Goal: Task Accomplishment & Management: Manage account settings

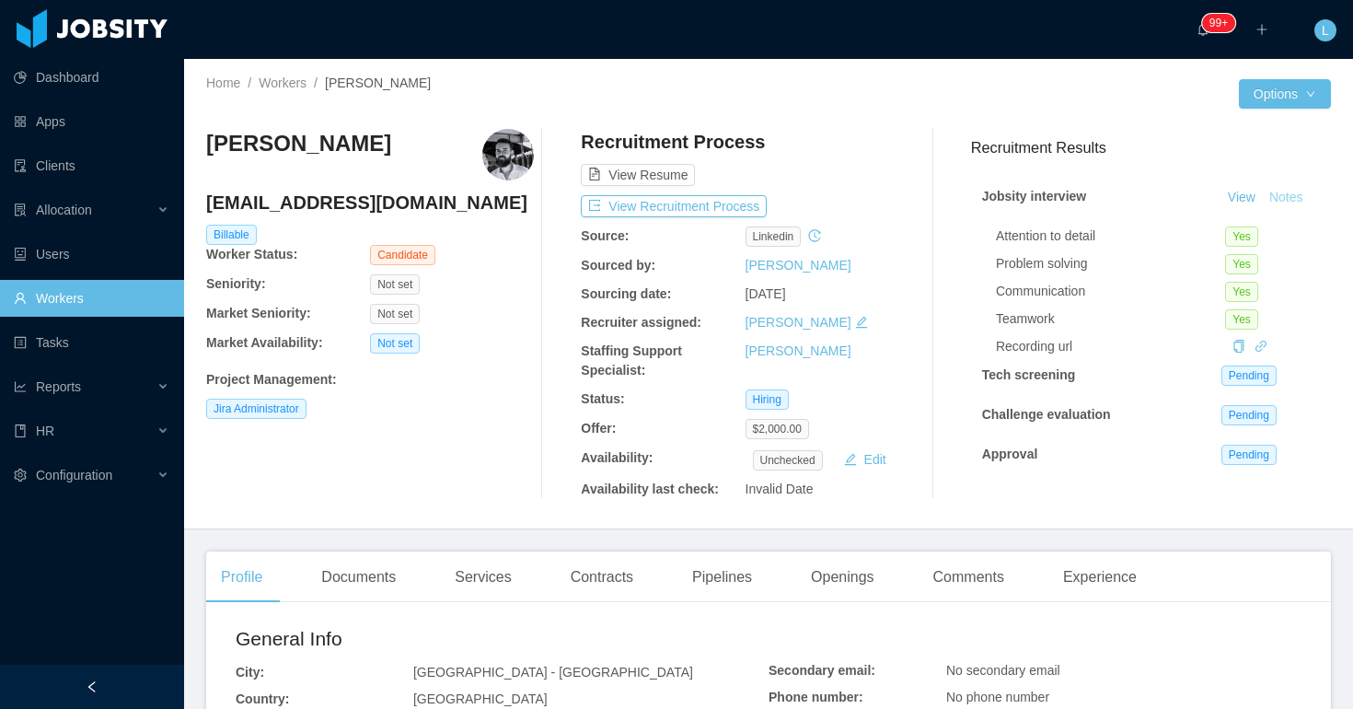
click at [1286, 200] on button "Notes" at bounding box center [1286, 198] width 49 height 22
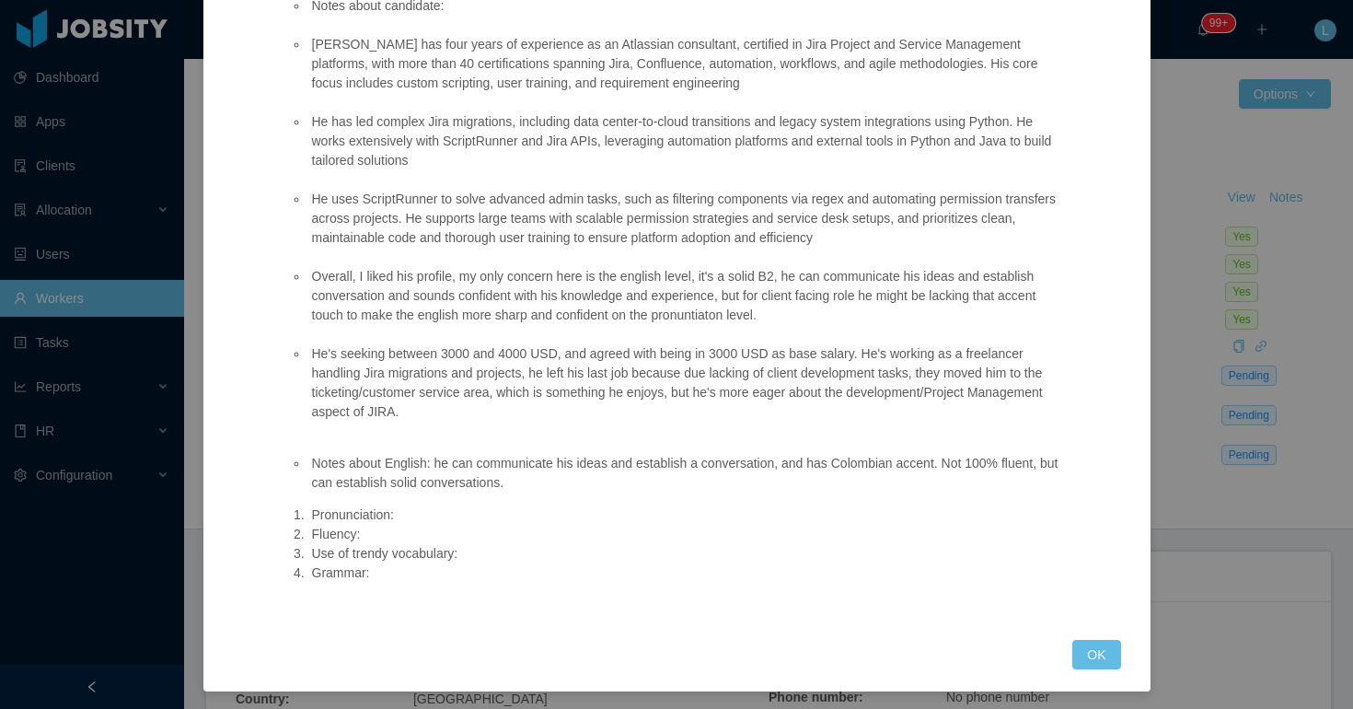
scroll to position [199, 0]
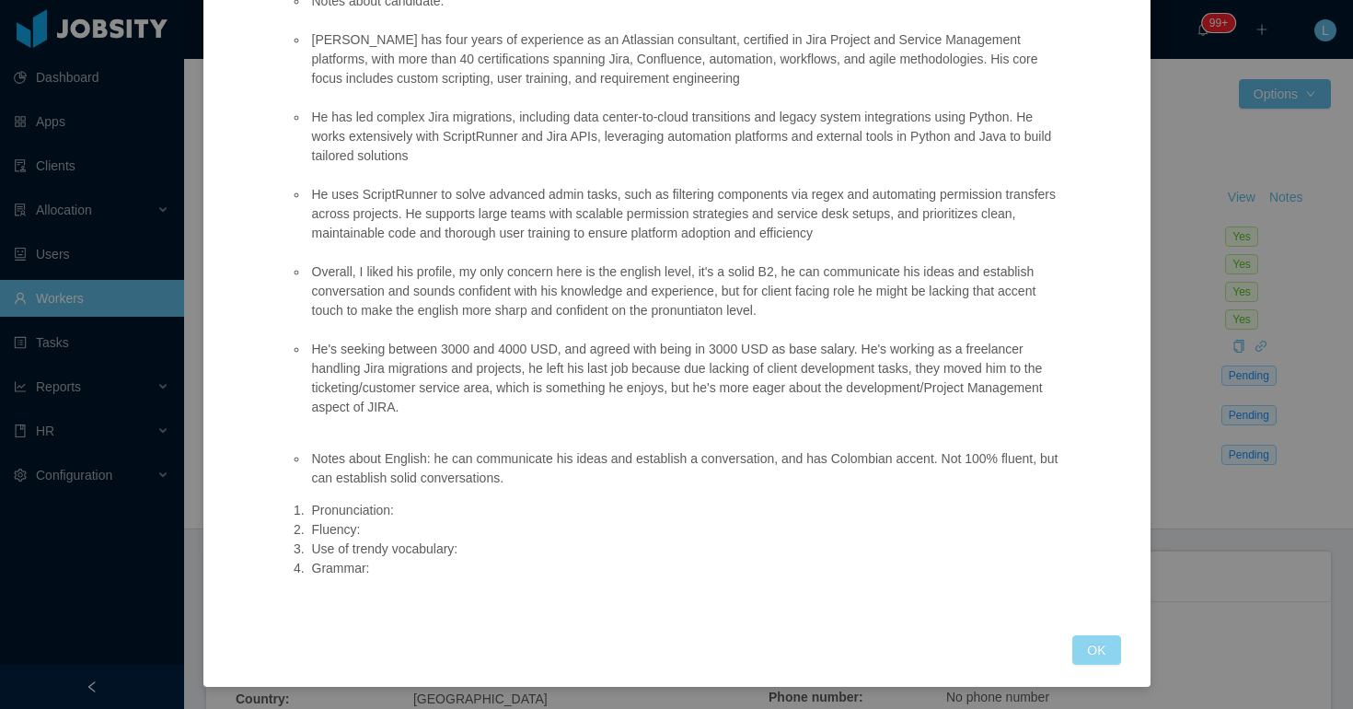
click at [1092, 657] on button "OK" at bounding box center [1096, 649] width 48 height 29
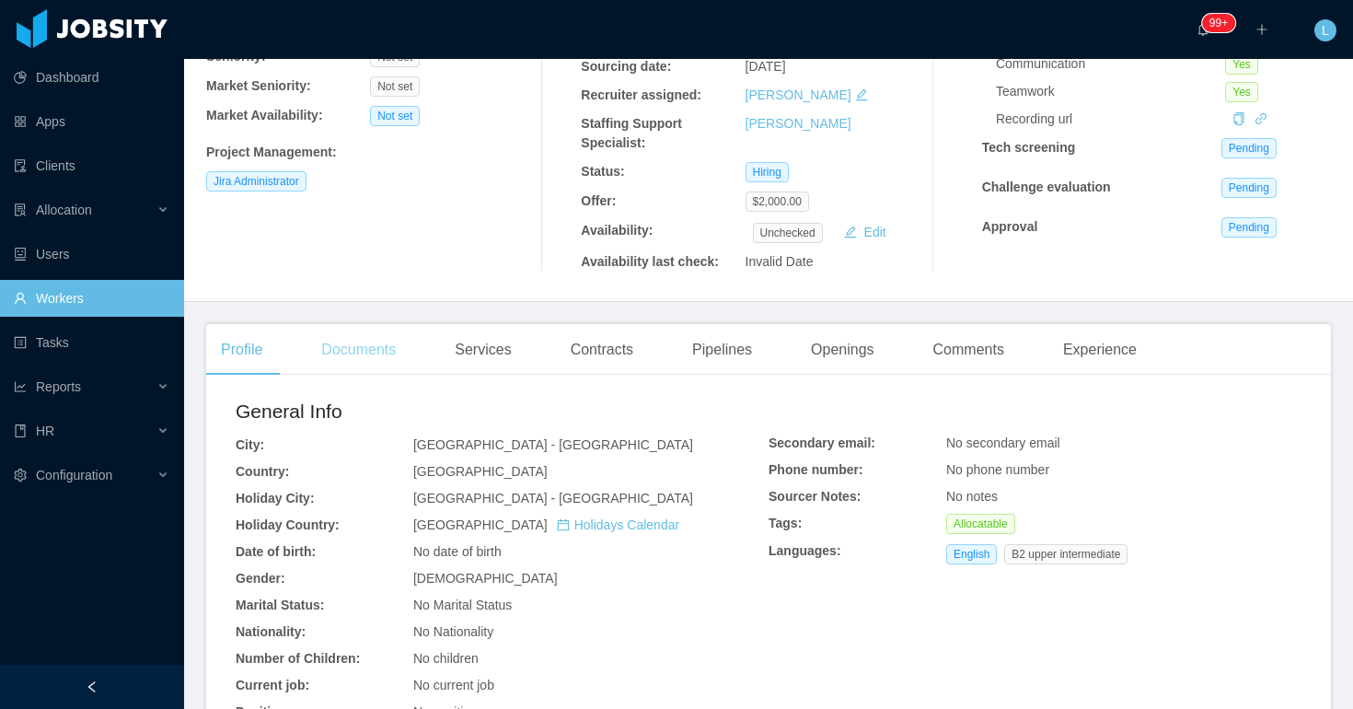
click at [341, 340] on div "Documents" at bounding box center [359, 350] width 104 height 52
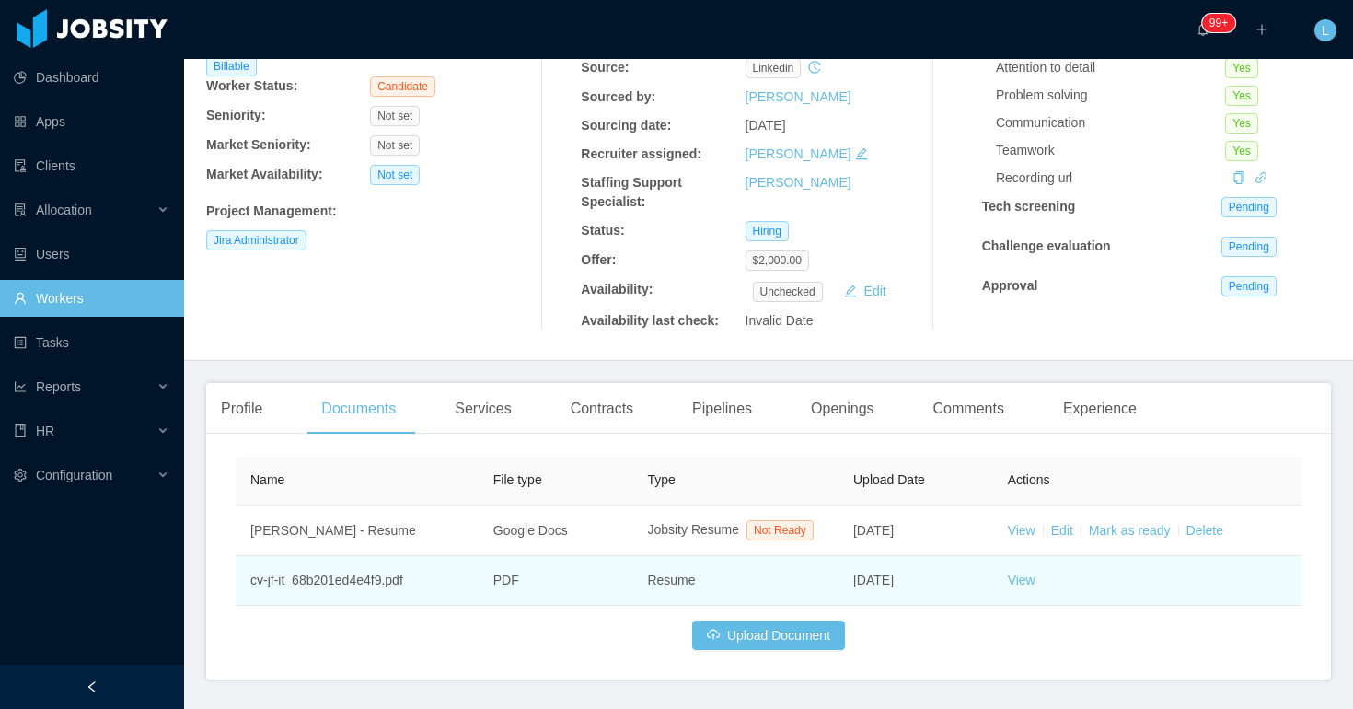
scroll to position [227, 0]
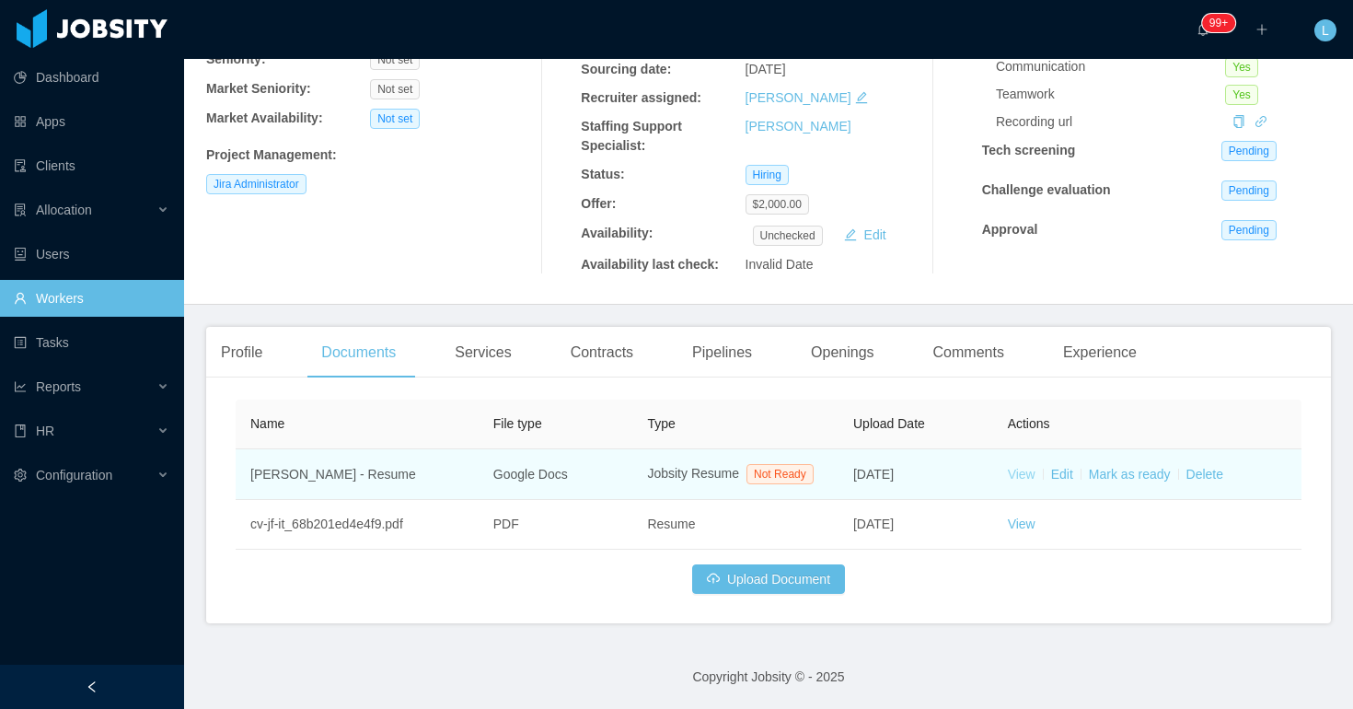
click at [1024, 478] on link "View" at bounding box center [1022, 474] width 28 height 15
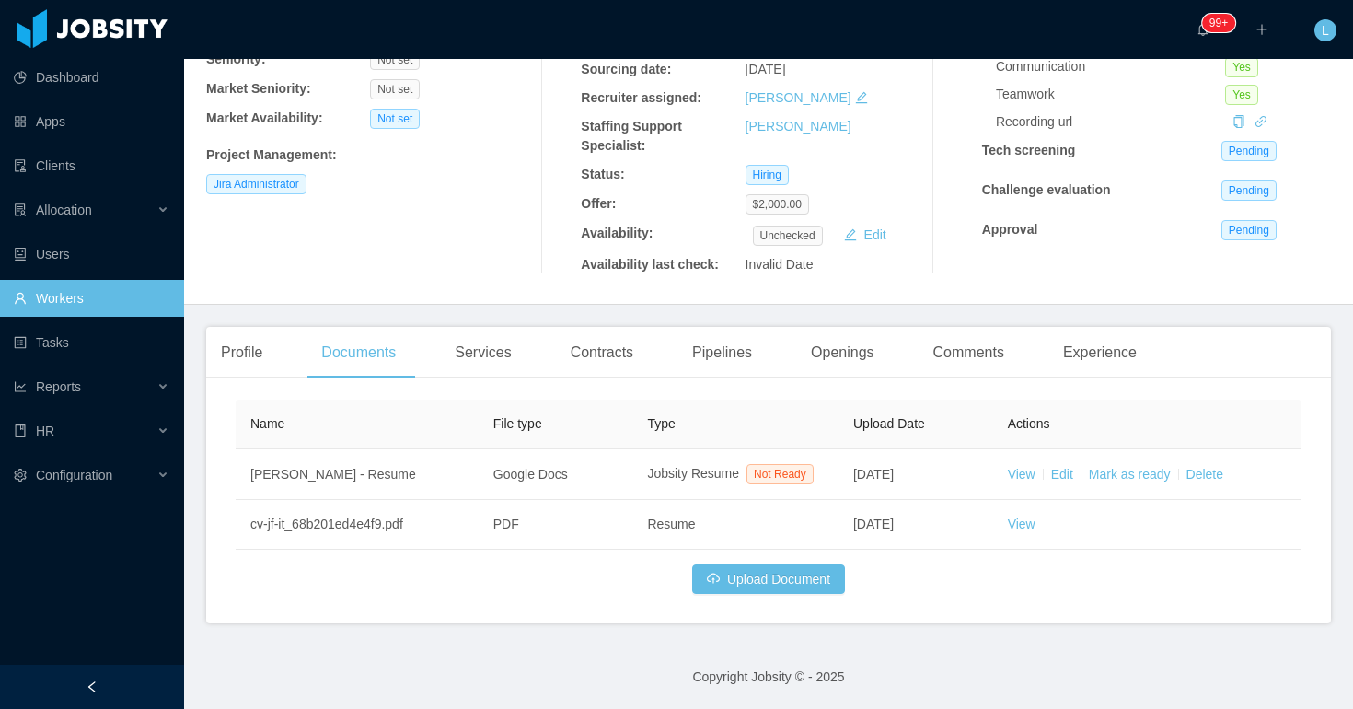
scroll to position [0, 0]
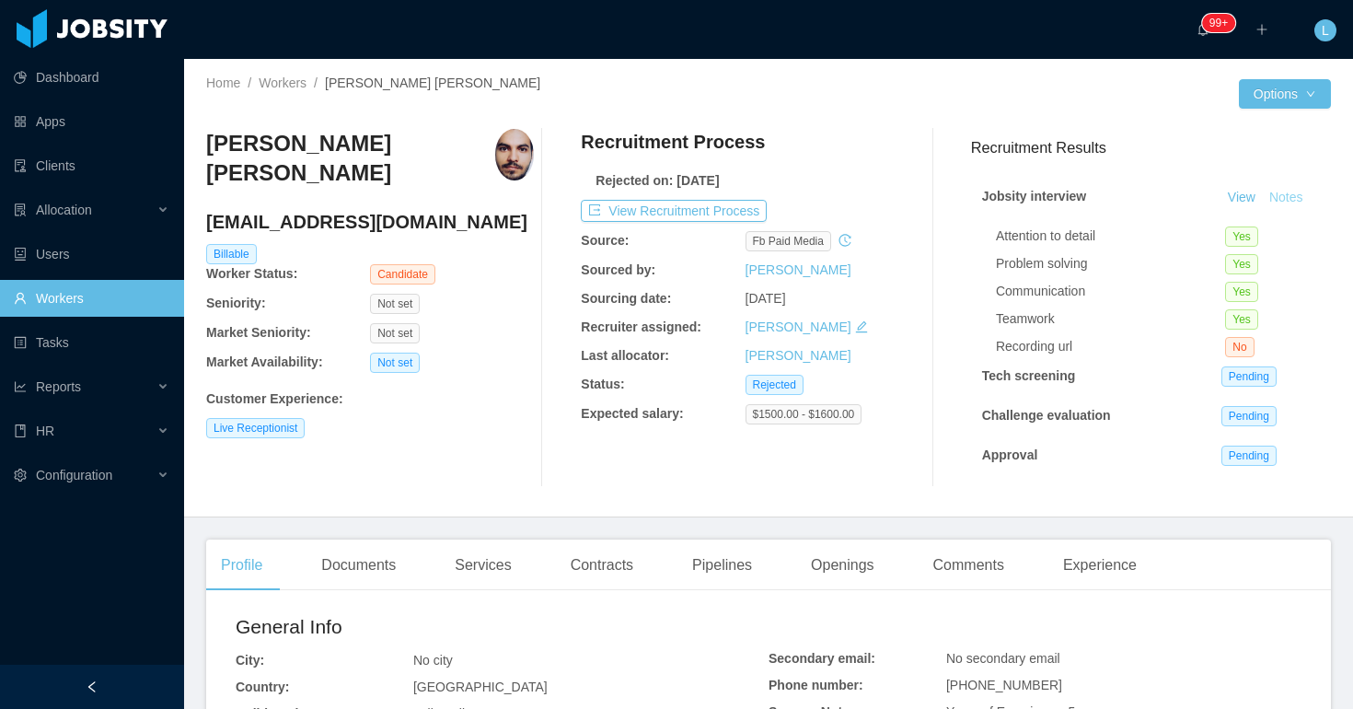
click at [1296, 196] on button "Notes" at bounding box center [1286, 198] width 49 height 22
click at [1284, 201] on button "Notes" at bounding box center [1286, 198] width 49 height 22
click at [631, 204] on button "View Recruitment Process" at bounding box center [674, 211] width 186 height 22
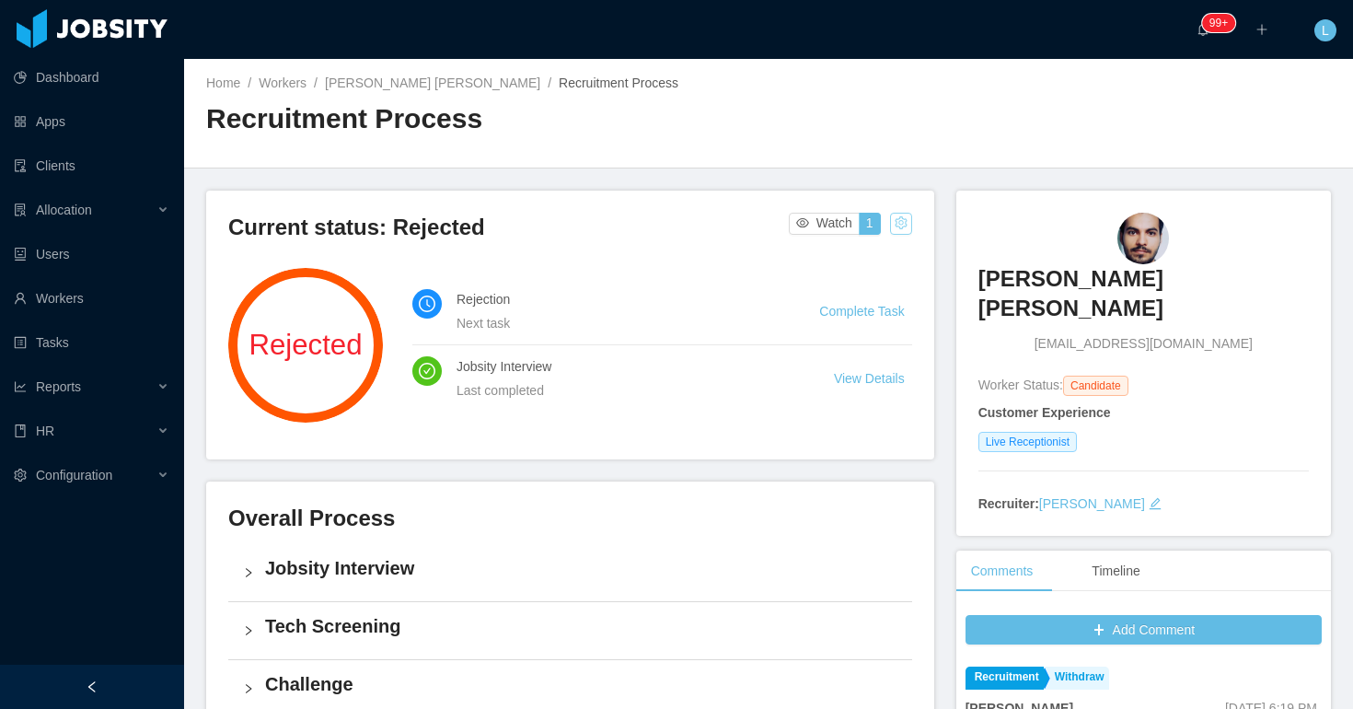
click at [901, 217] on button "button" at bounding box center [901, 224] width 22 height 22
click at [846, 282] on div "Change status" at bounding box center [856, 282] width 83 height 20
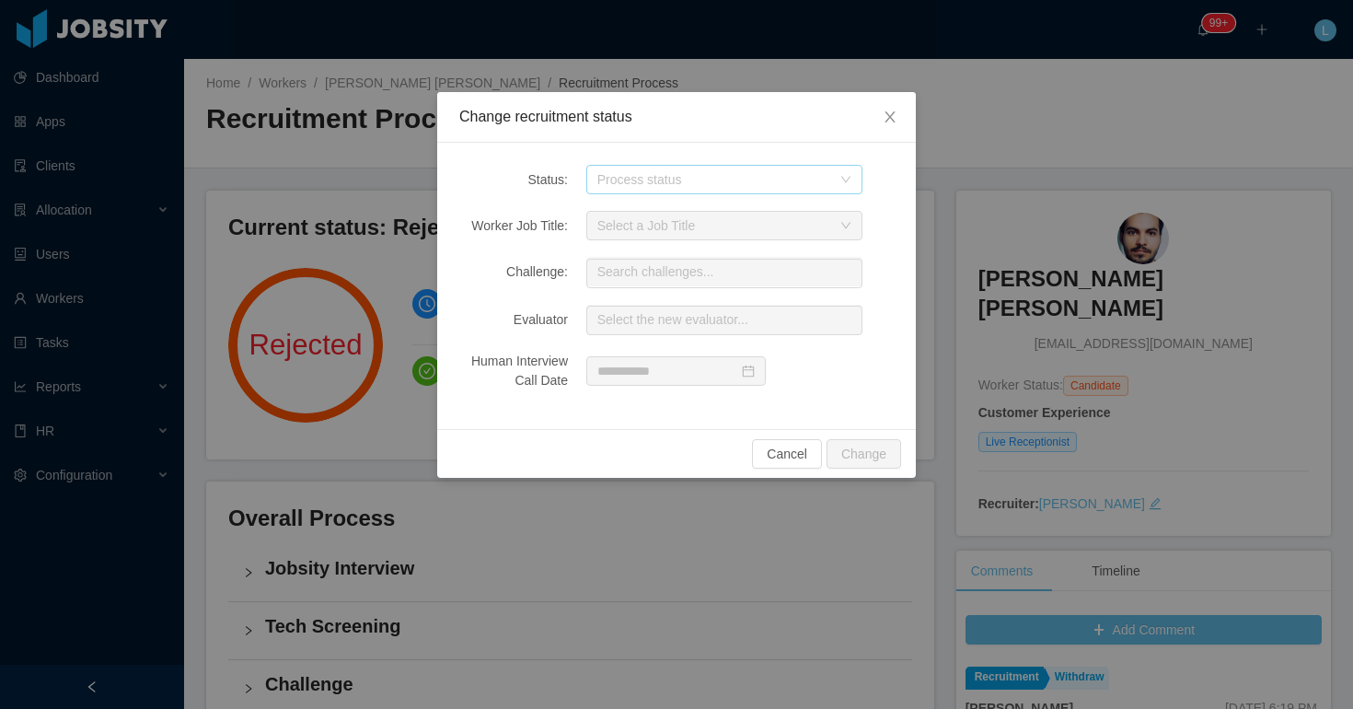
click at [668, 176] on div "Process status" at bounding box center [714, 179] width 234 height 18
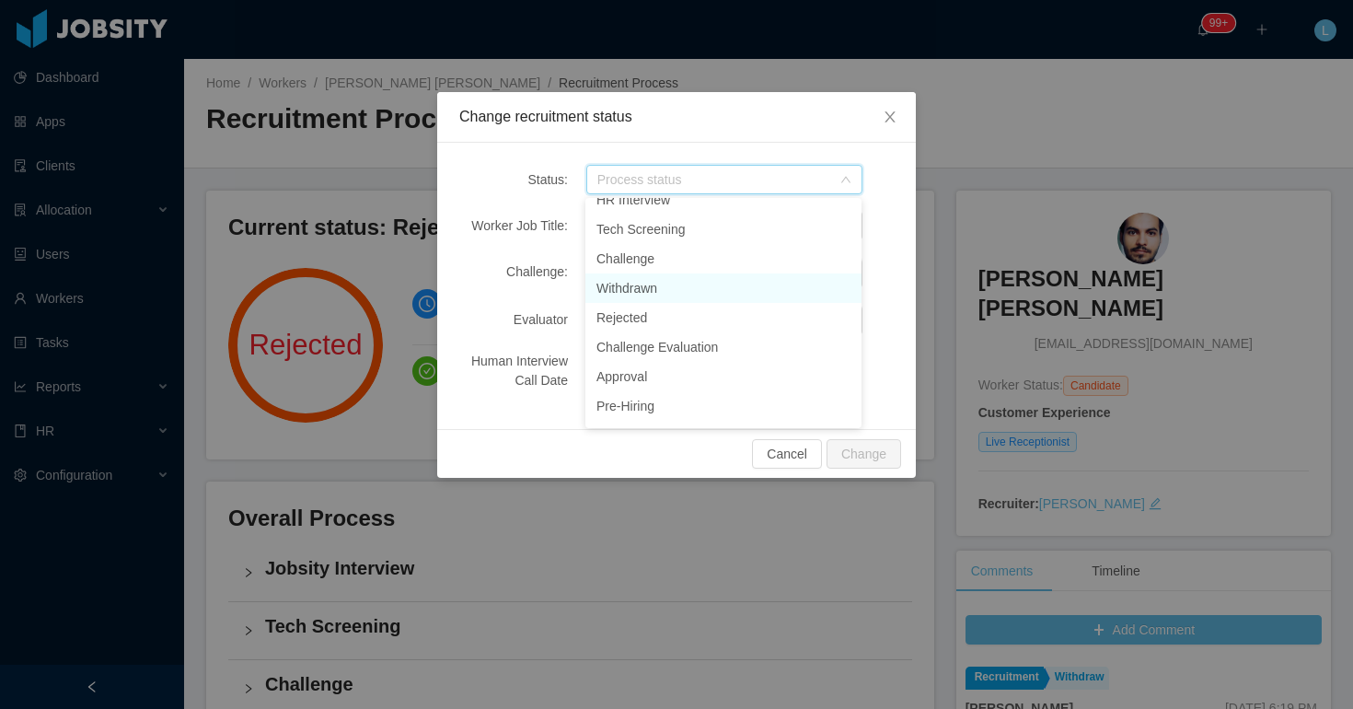
scroll to position [47, 0]
click at [672, 408] on li "Pre-Hiring" at bounding box center [723, 404] width 276 height 29
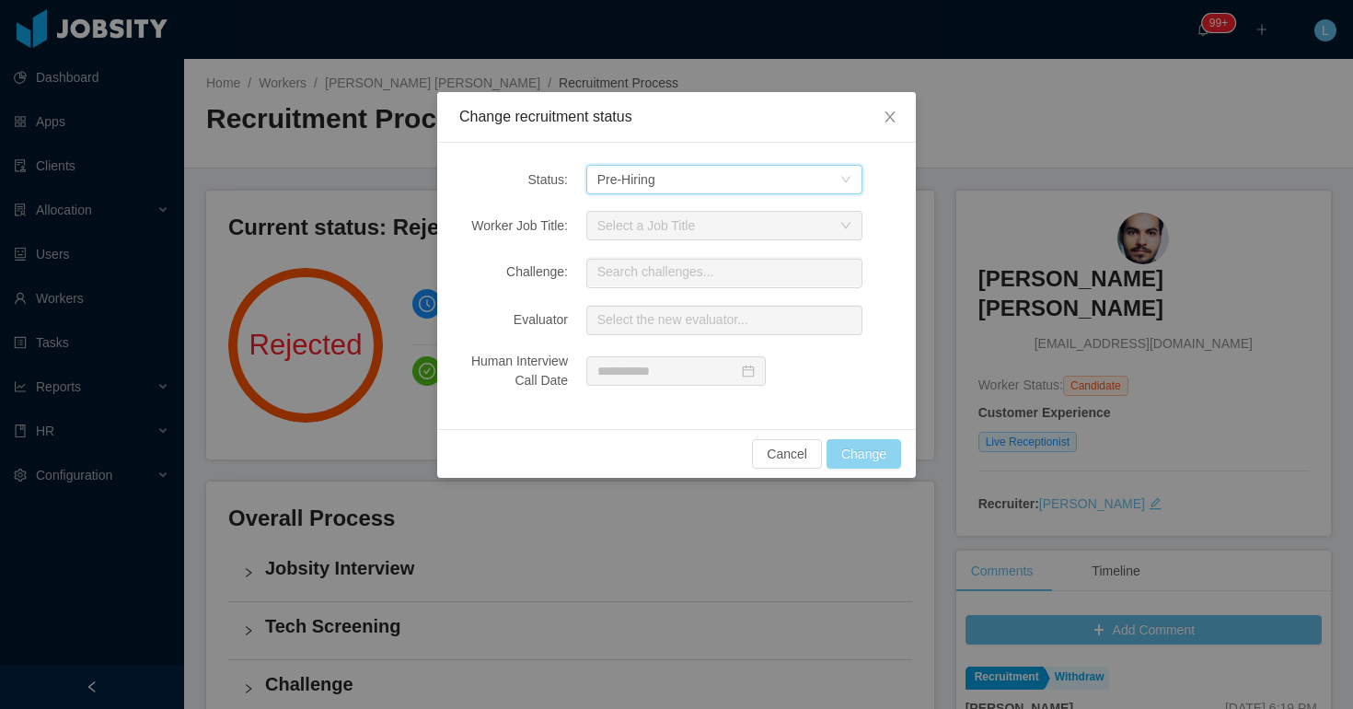
click at [859, 450] on button "Change" at bounding box center [864, 453] width 75 height 29
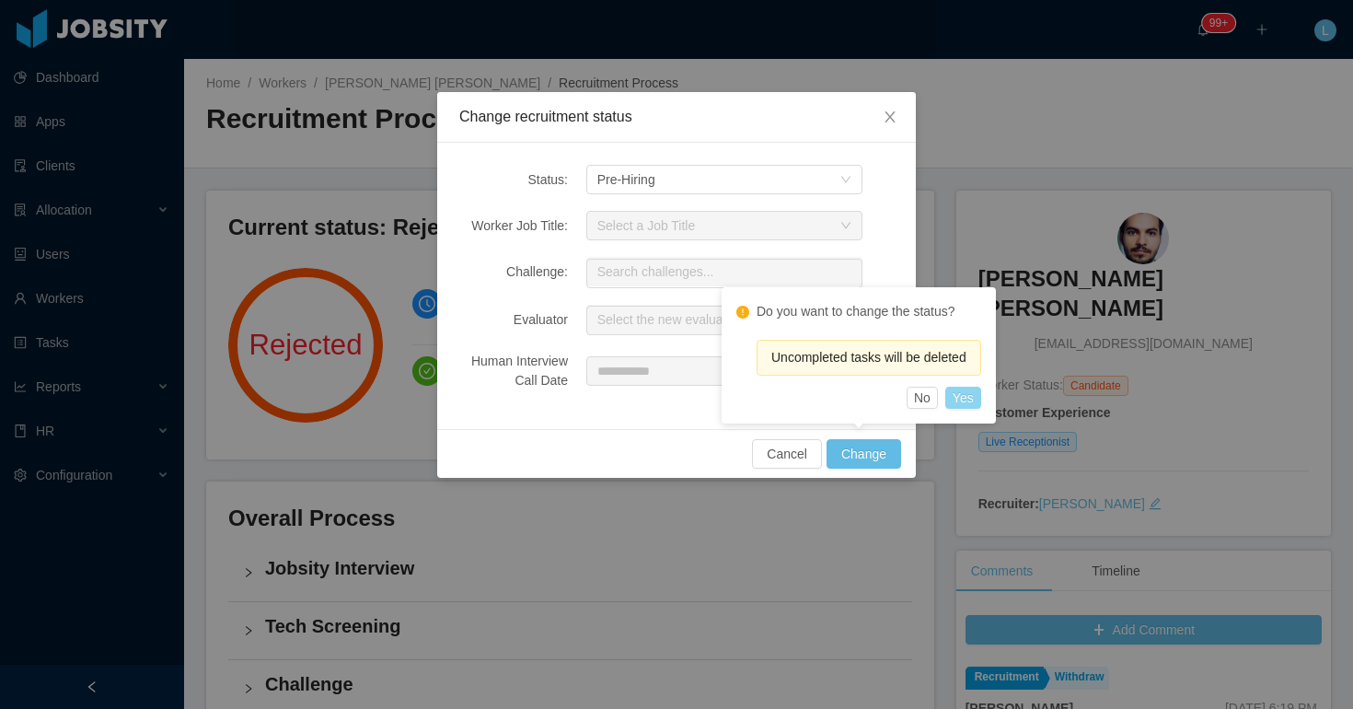
click at [981, 397] on button "Yes" at bounding box center [963, 398] width 36 height 22
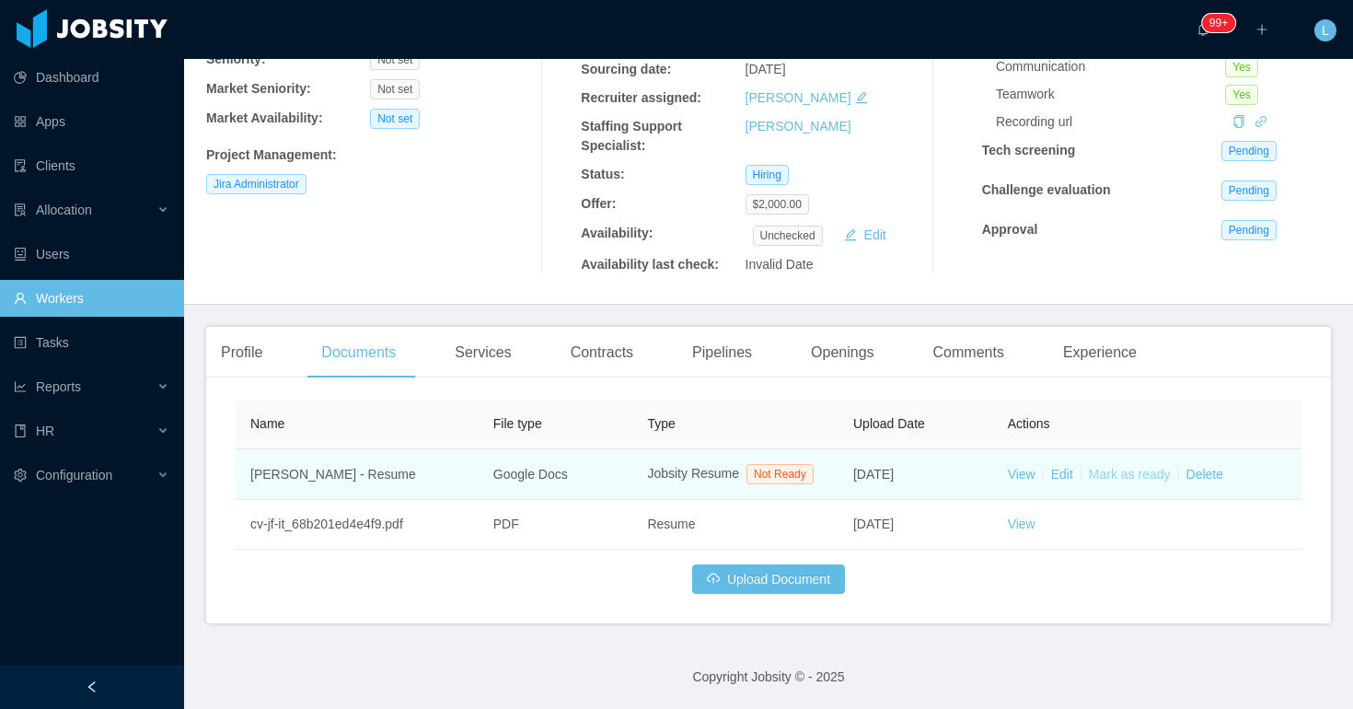
click at [1130, 467] on link "Mark as ready" at bounding box center [1130, 474] width 82 height 15
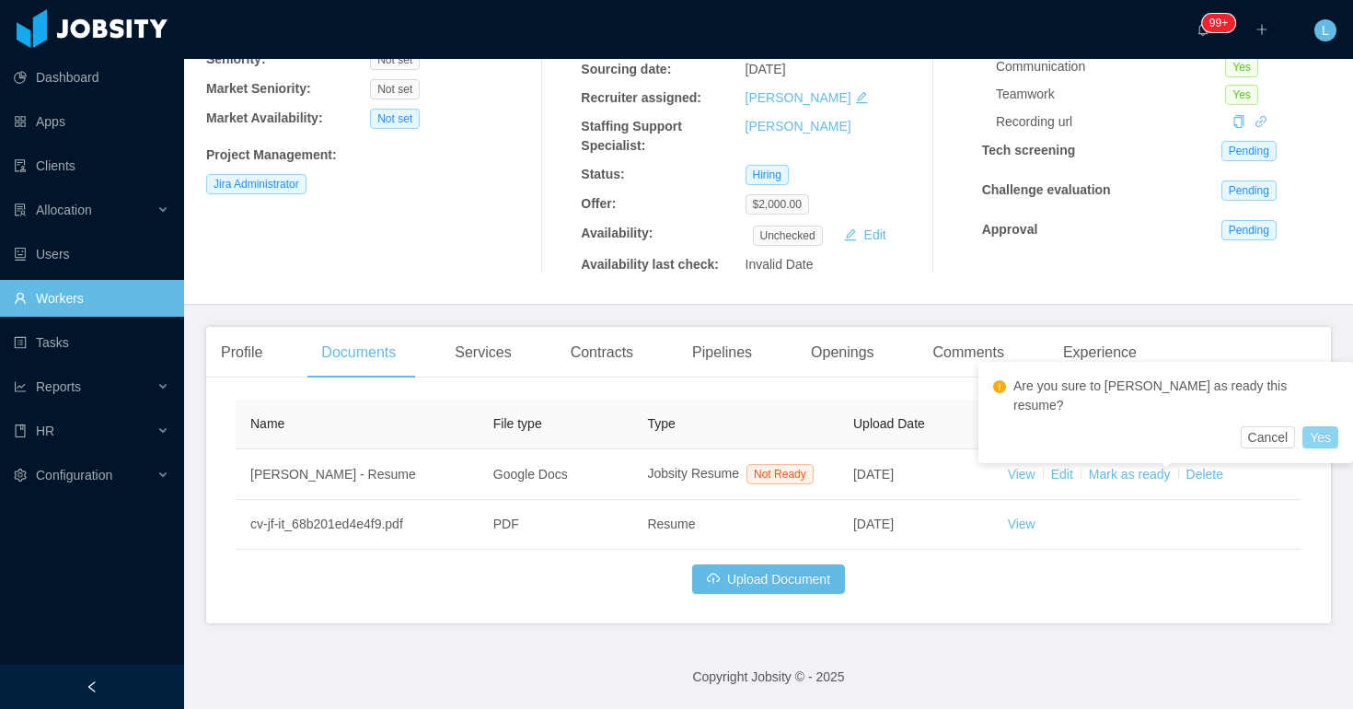
click at [1302, 426] on button "Yes" at bounding box center [1320, 437] width 36 height 22
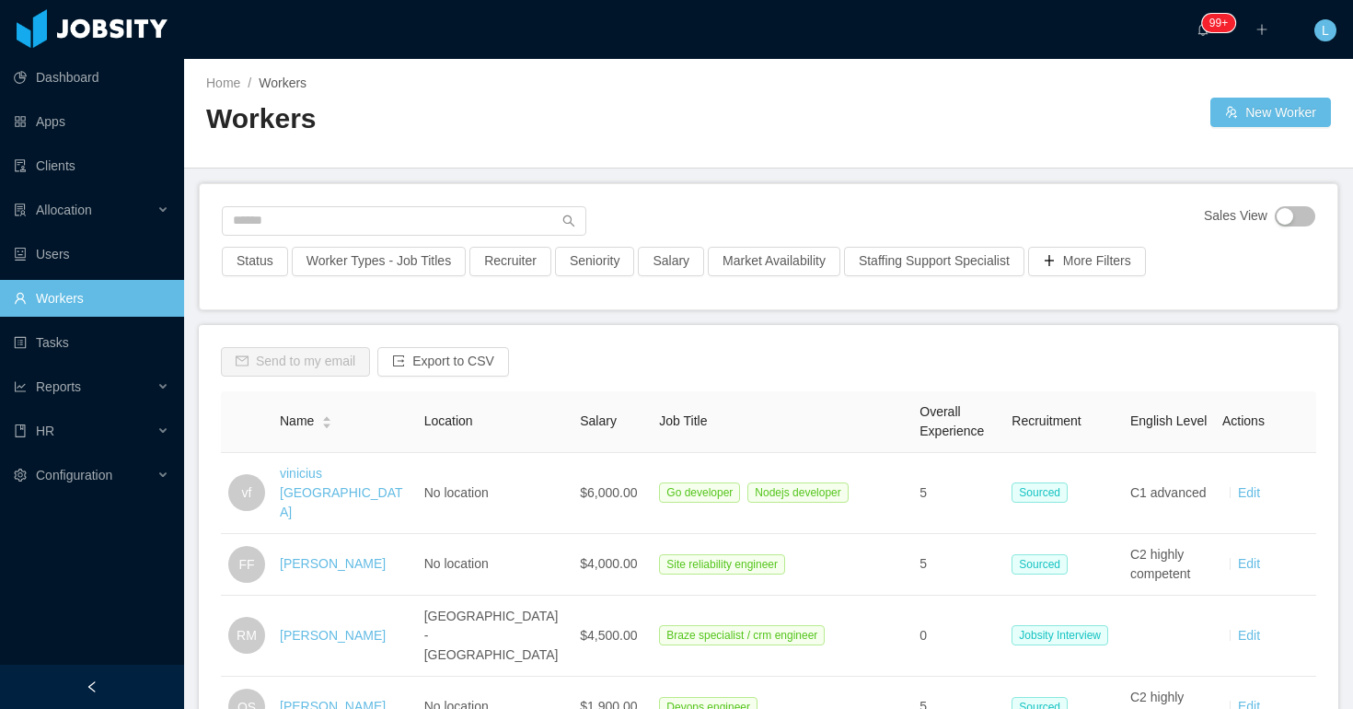
click at [430, 241] on div "Sales View" at bounding box center [769, 226] width 1094 height 41
paste input "**********"
click at [430, 209] on input "**********" at bounding box center [404, 220] width 365 height 29
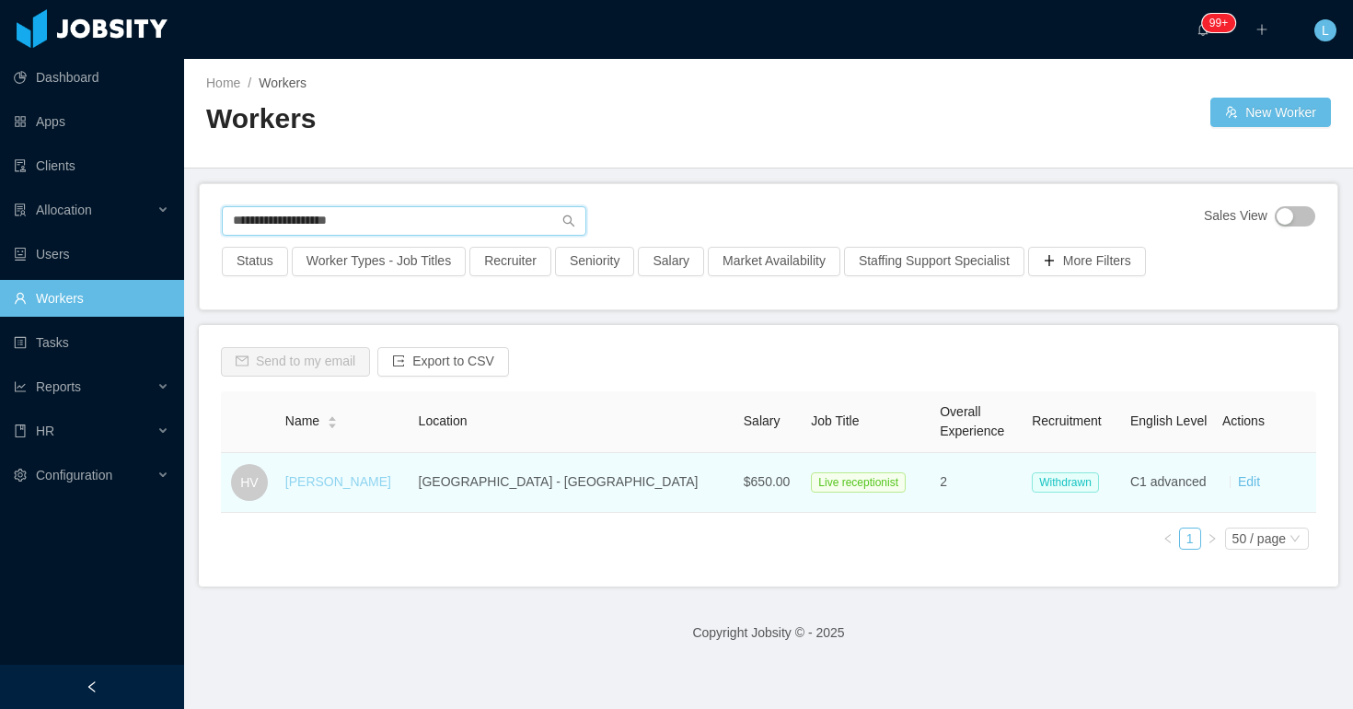
type input "**********"
click at [322, 478] on link "HILLARY VERGEL" at bounding box center [338, 481] width 106 height 15
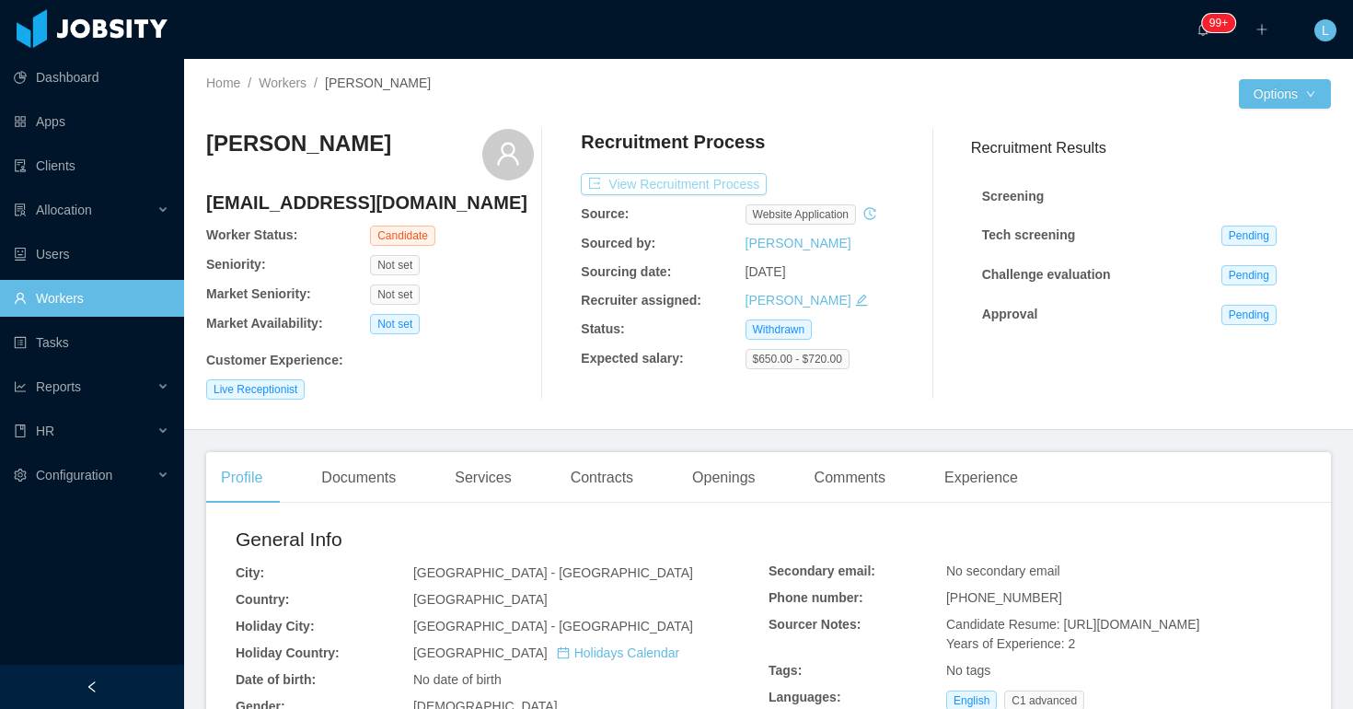
click at [701, 179] on button "View Recruitment Process" at bounding box center [674, 184] width 186 height 22
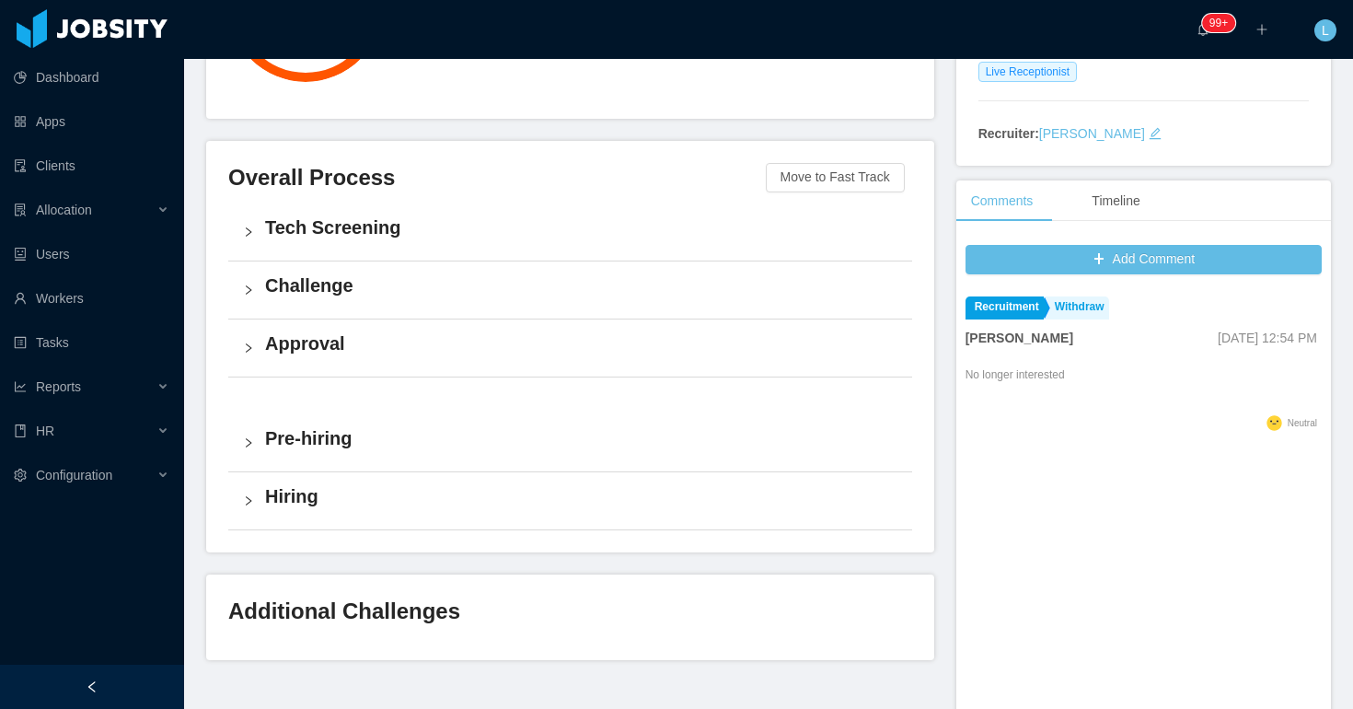
scroll to position [343, 0]
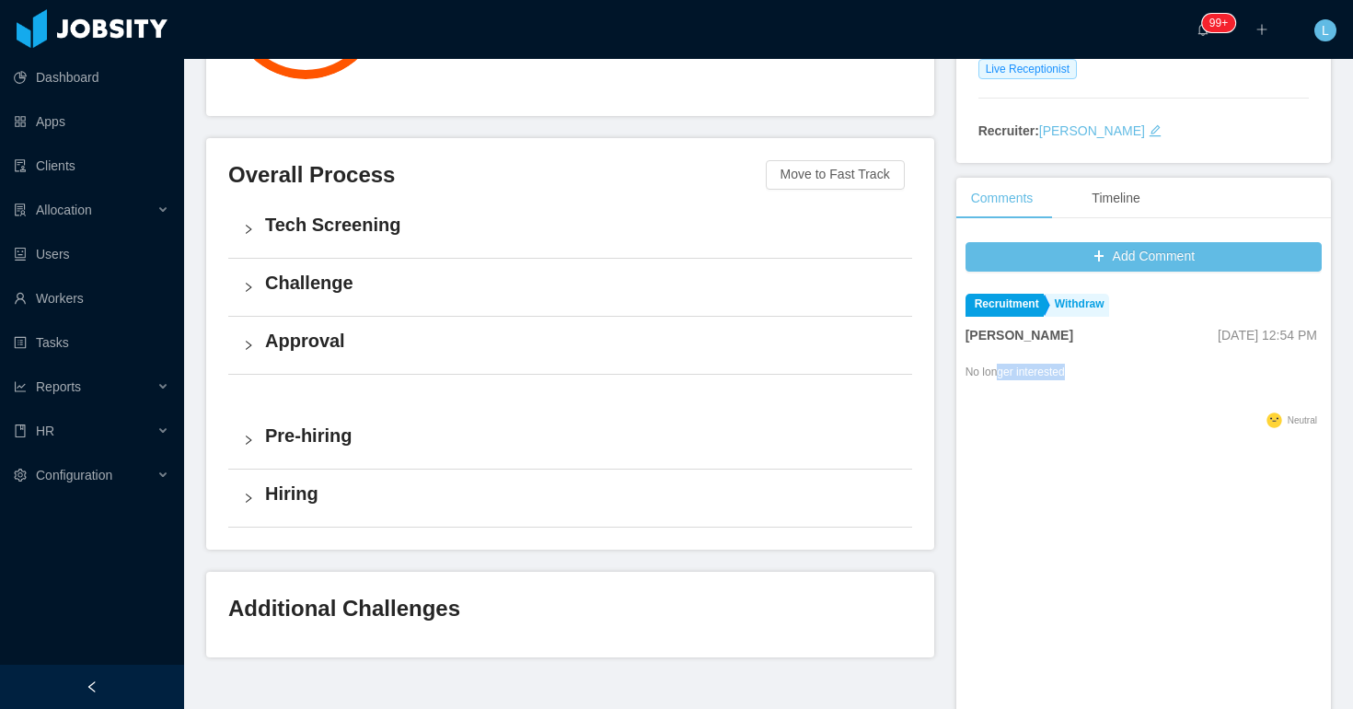
drag, startPoint x: 997, startPoint y: 375, endPoint x: 1116, endPoint y: 380, distance: 118.9
click at [1110, 379] on div "No longer interested" at bounding box center [1144, 384] width 356 height 48
click at [1116, 380] on div "No longer interested" at bounding box center [1144, 384] width 356 height 48
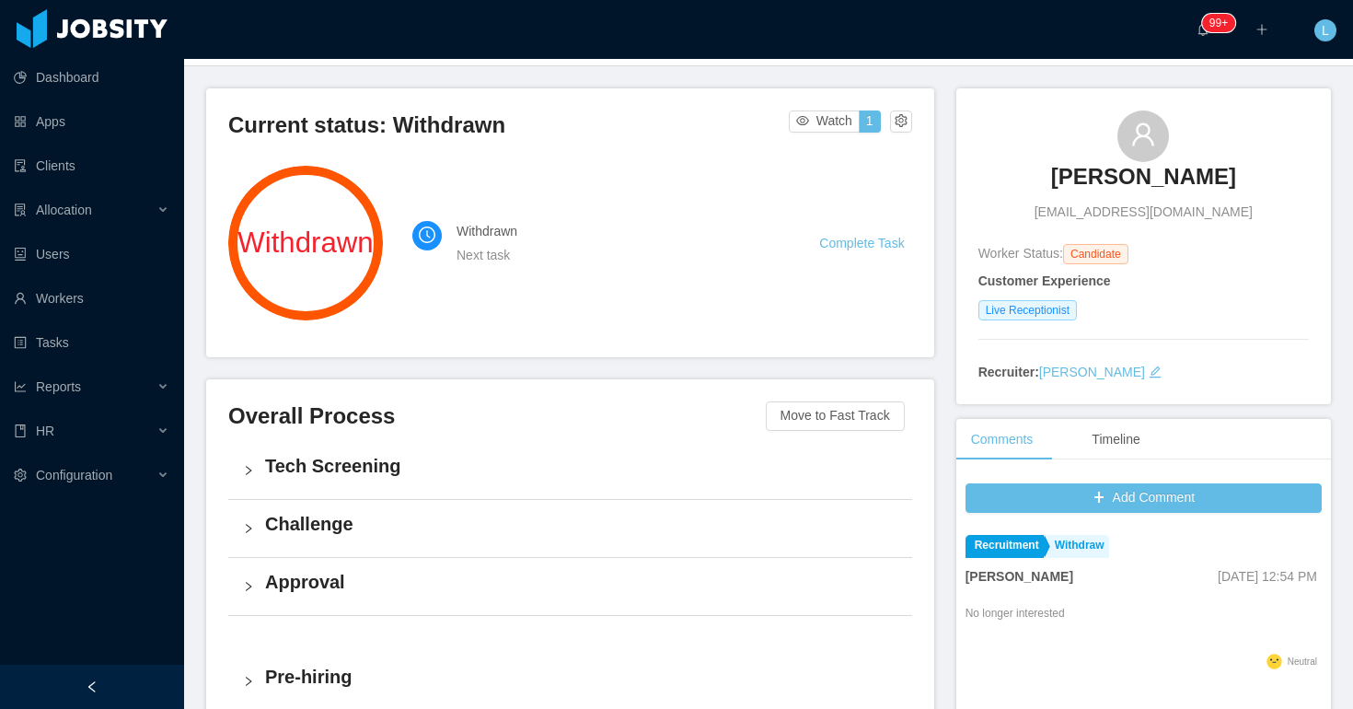
scroll to position [0, 0]
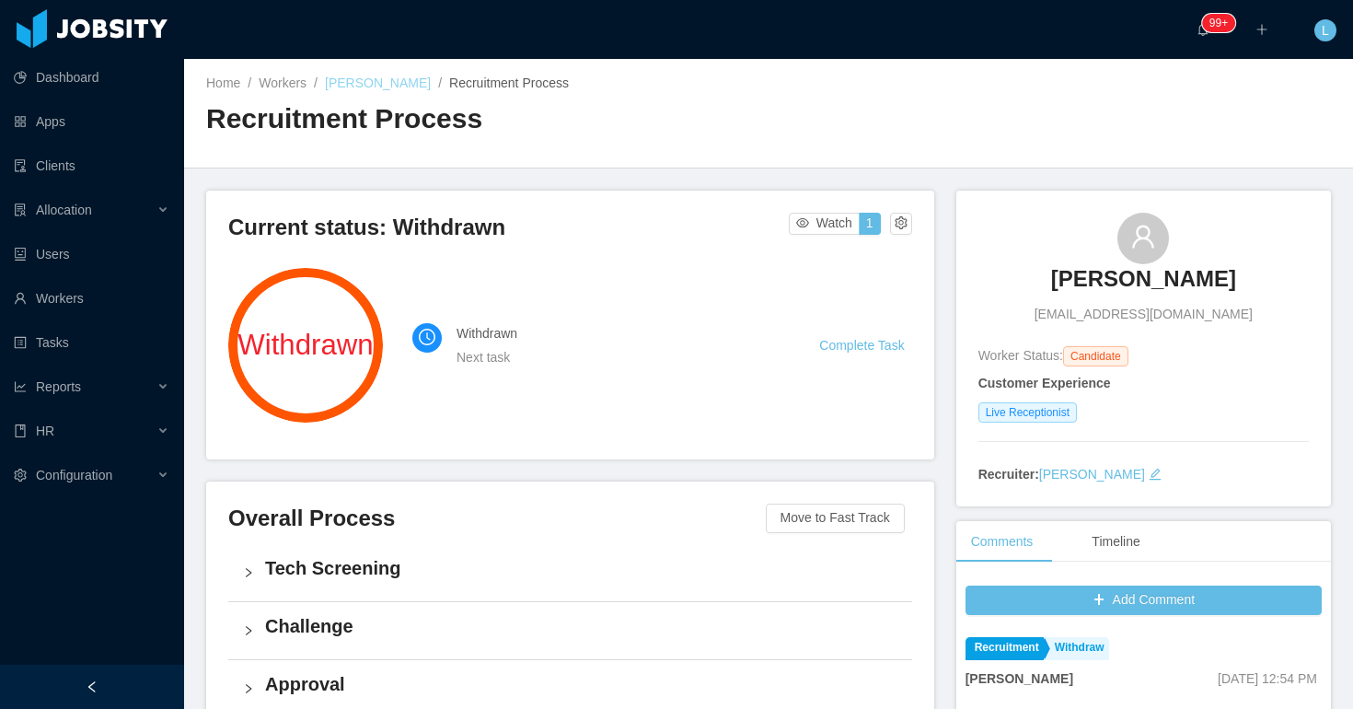
click at [359, 83] on link "HILLARY VERGEL" at bounding box center [378, 82] width 106 height 15
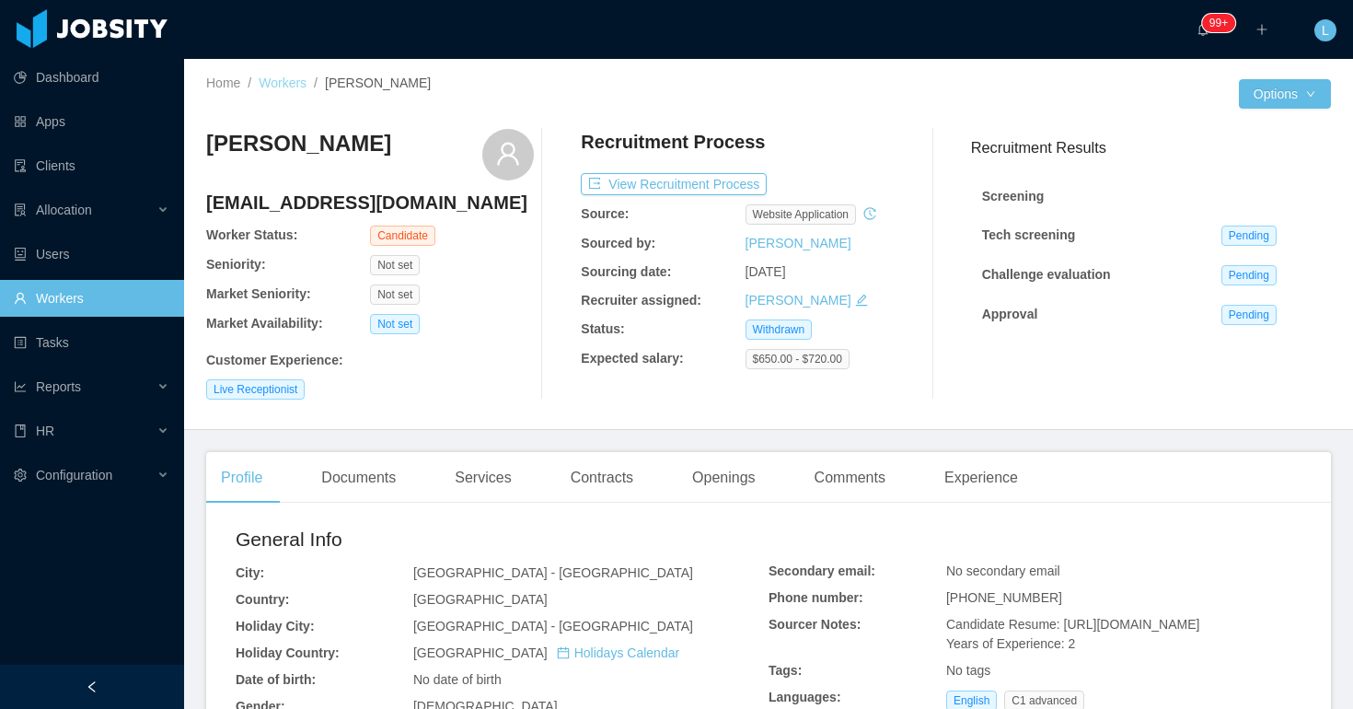
click at [282, 86] on link "Workers" at bounding box center [283, 82] width 48 height 15
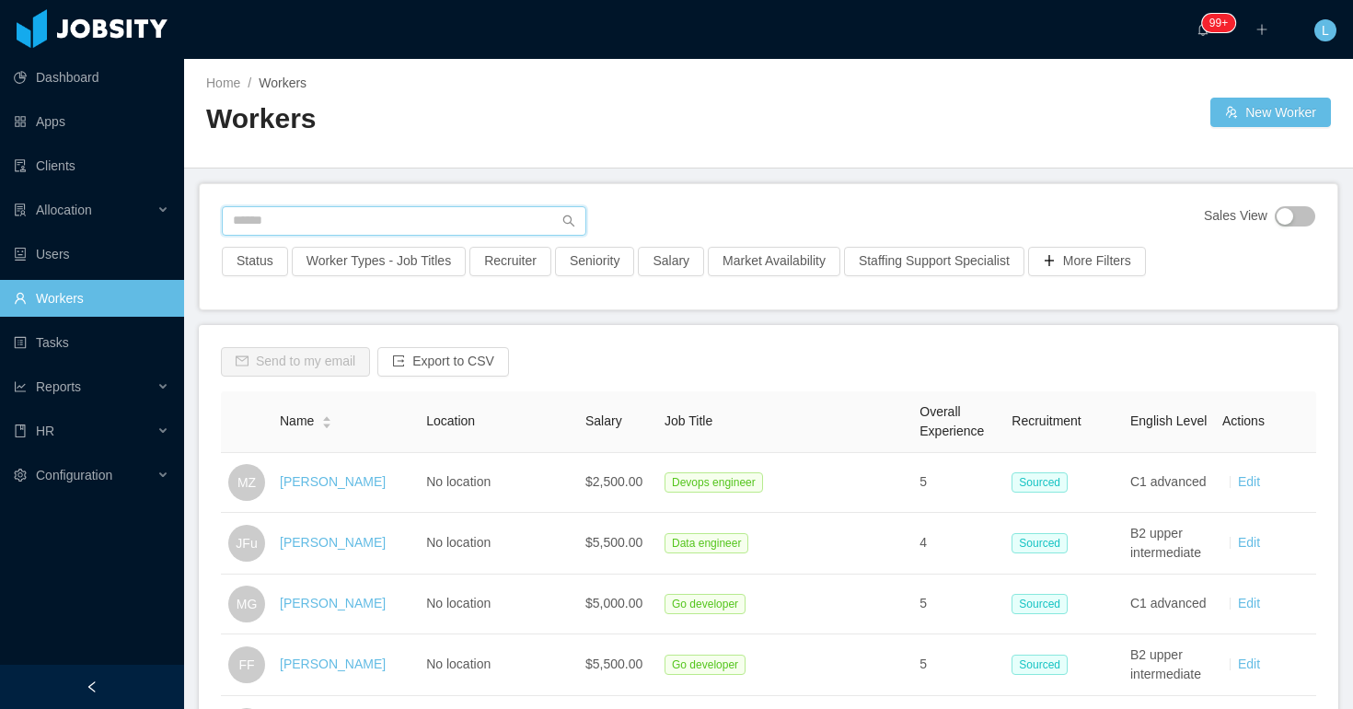
click at [481, 214] on input "text" at bounding box center [404, 220] width 365 height 29
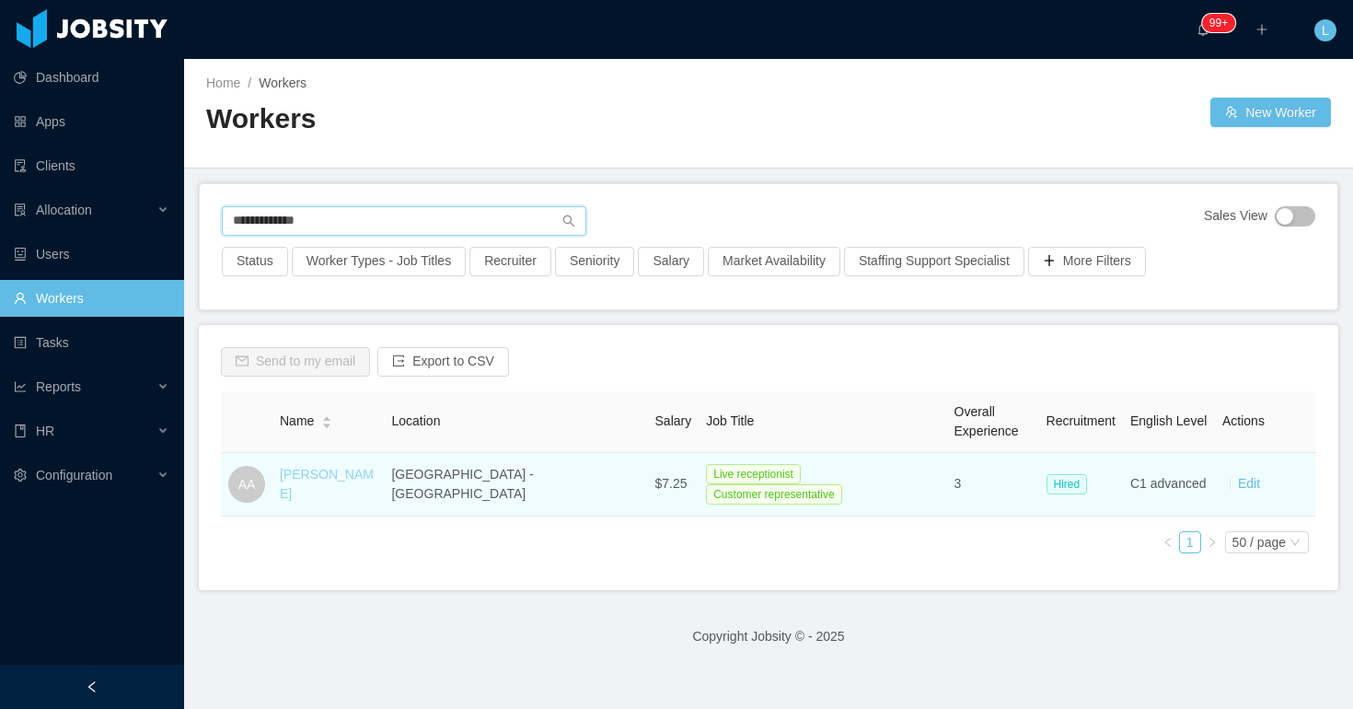
type input "**********"
click at [322, 482] on link "Aileen Alfaro" at bounding box center [327, 484] width 94 height 34
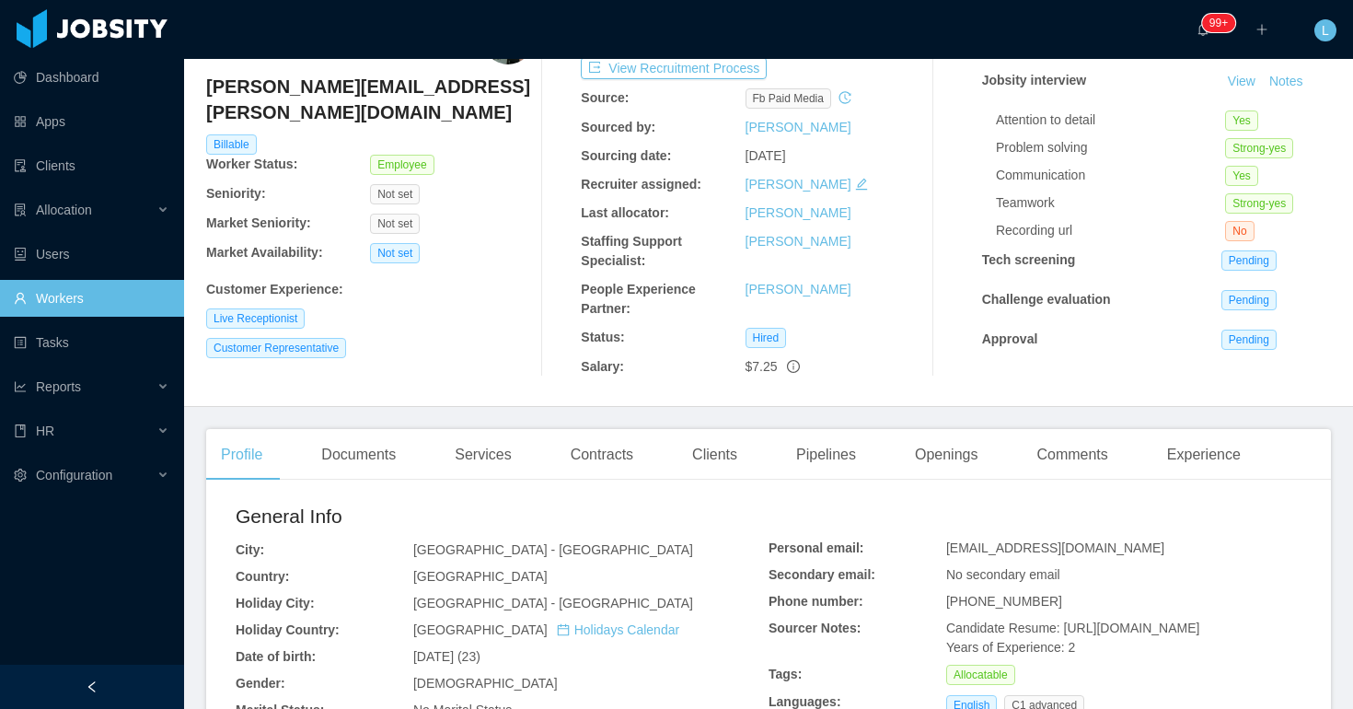
scroll to position [89, 0]
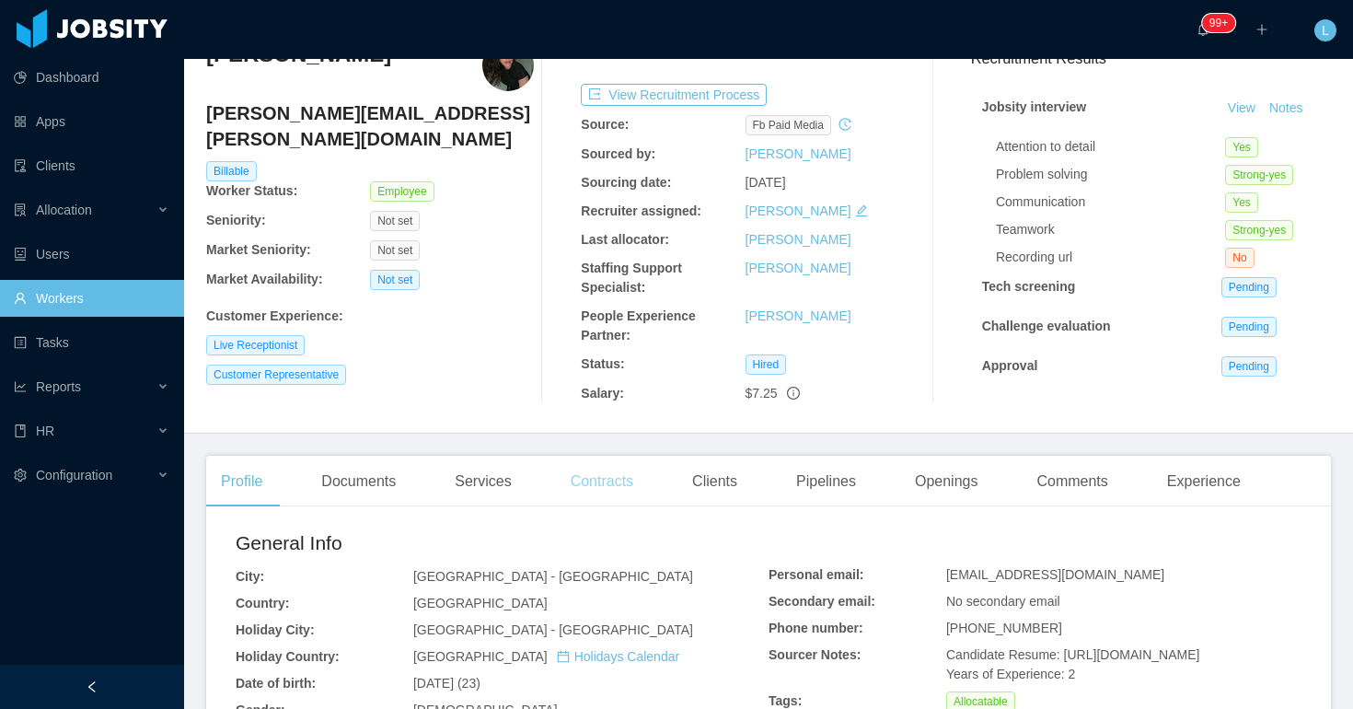
click at [613, 482] on div "Contracts" at bounding box center [602, 482] width 92 height 52
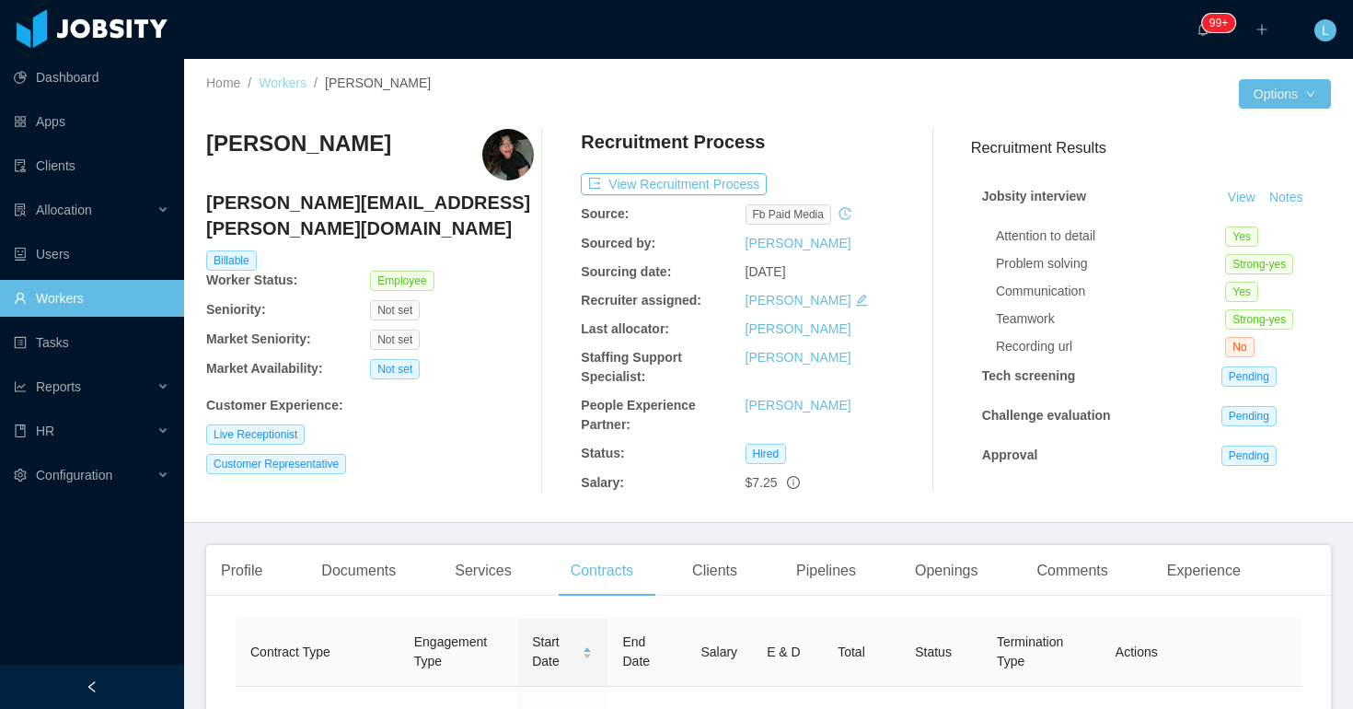
click at [279, 82] on link "Workers" at bounding box center [283, 82] width 48 height 15
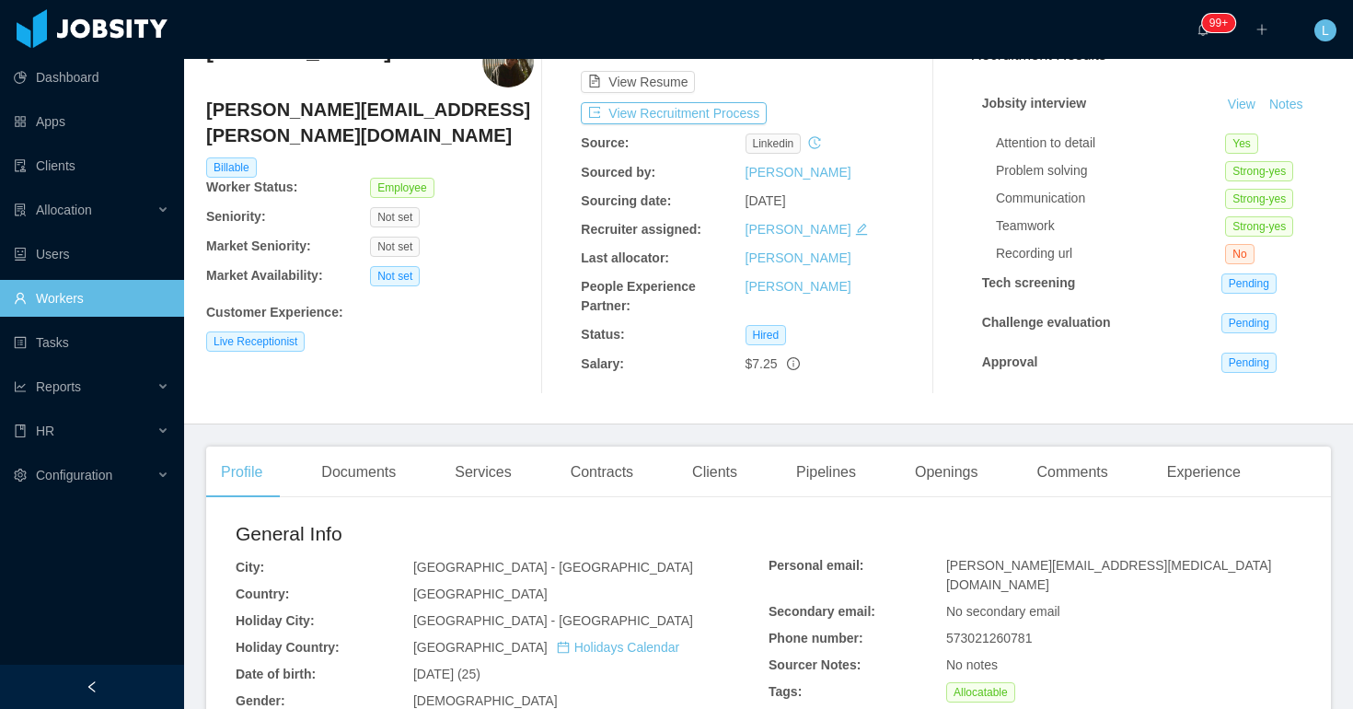
scroll to position [95, 0]
click at [847, 470] on div "Pipelines" at bounding box center [825, 471] width 89 height 52
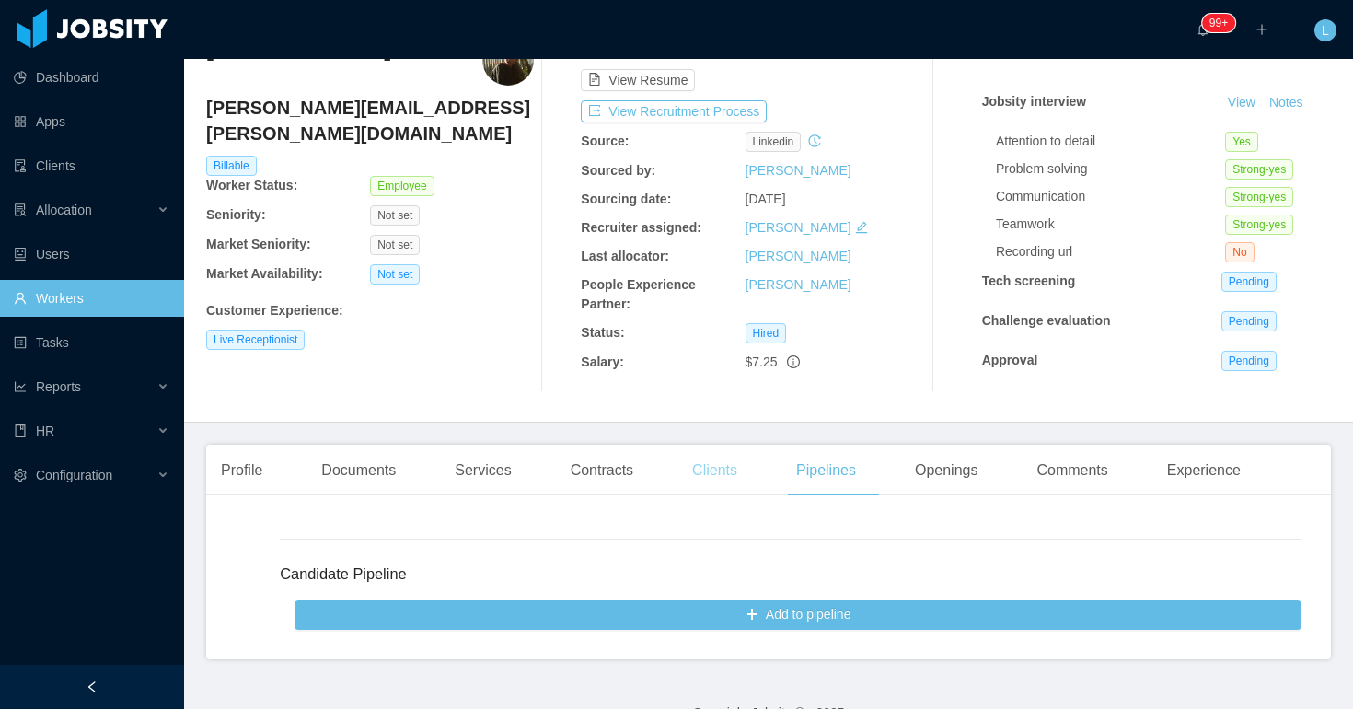
click at [735, 466] on div "Clients" at bounding box center [714, 471] width 75 height 52
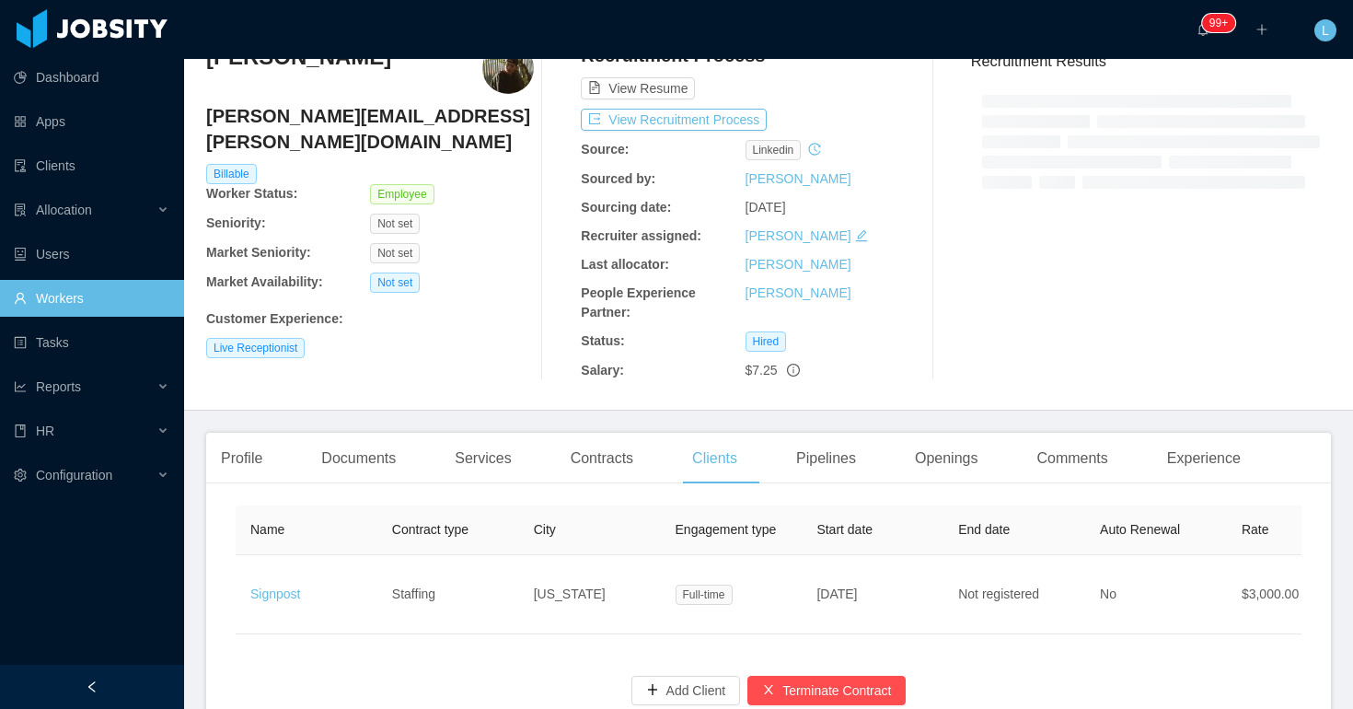
scroll to position [95, 0]
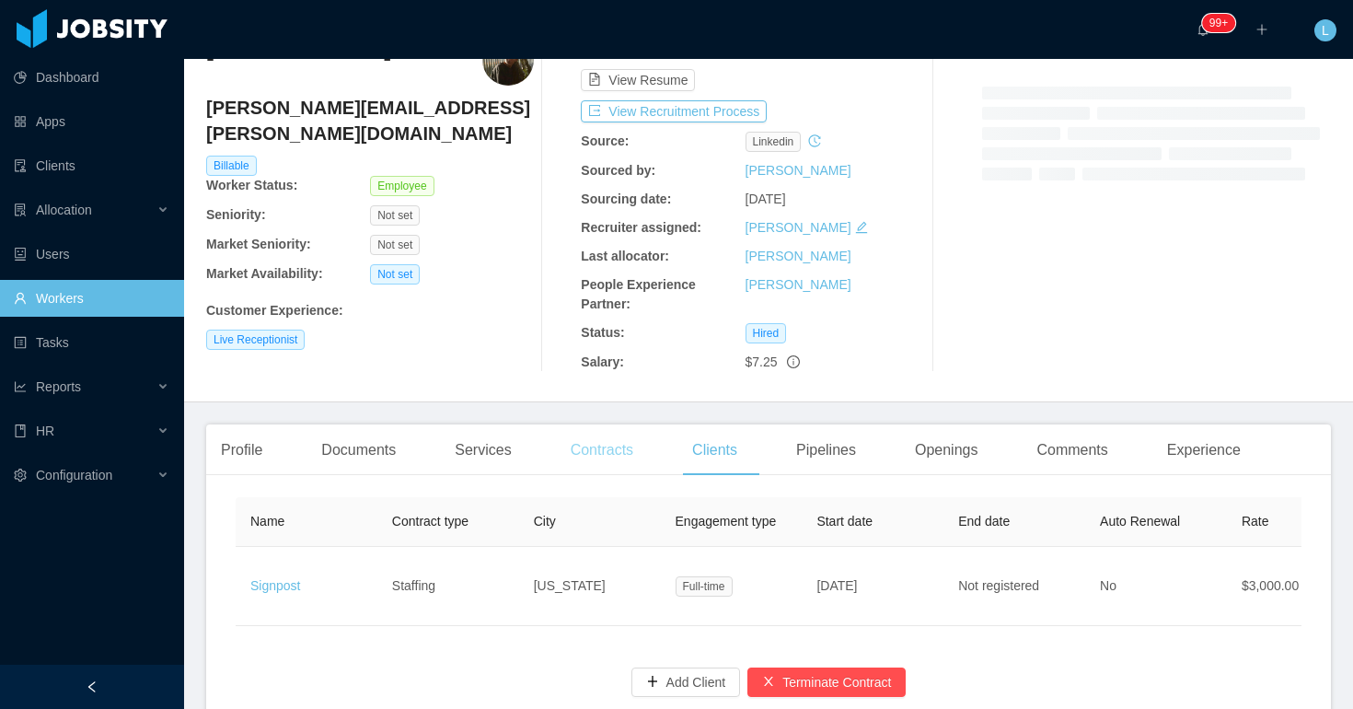
click at [593, 446] on div "Contracts" at bounding box center [602, 450] width 92 height 52
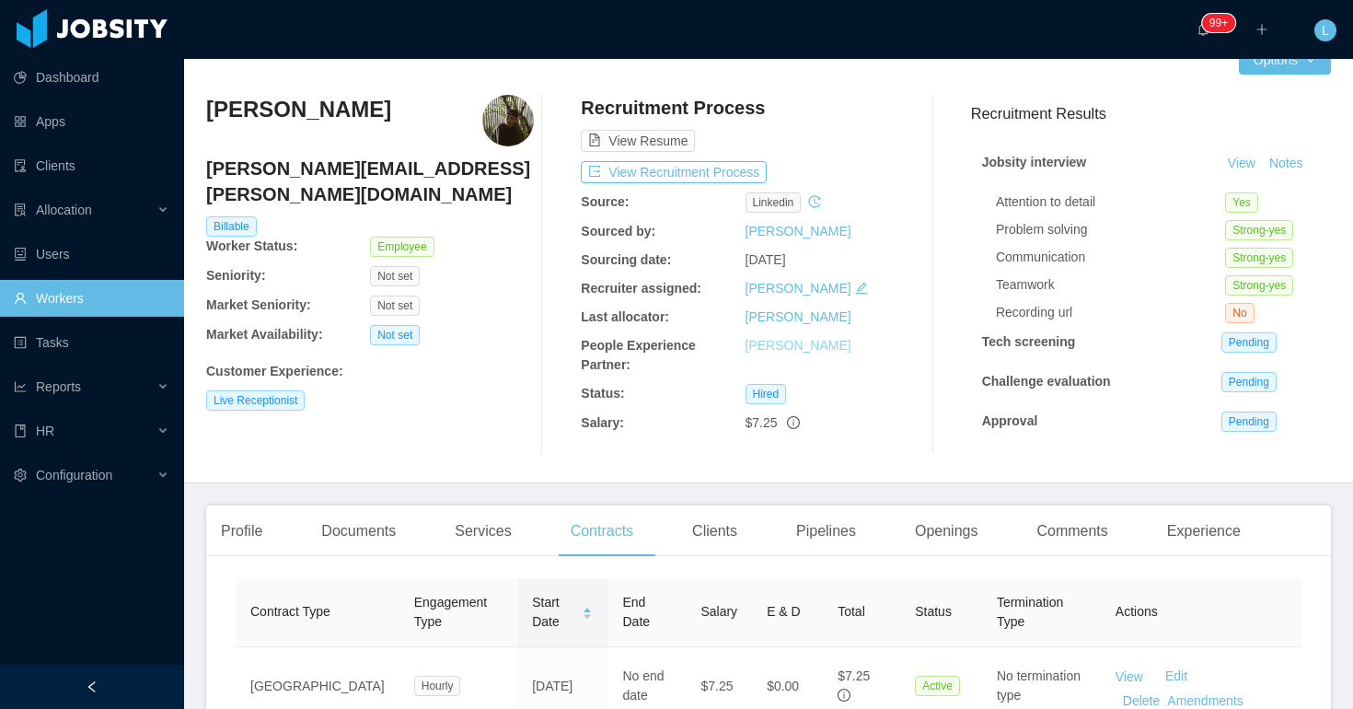
scroll to position [36, 0]
